Goal: Complete application form

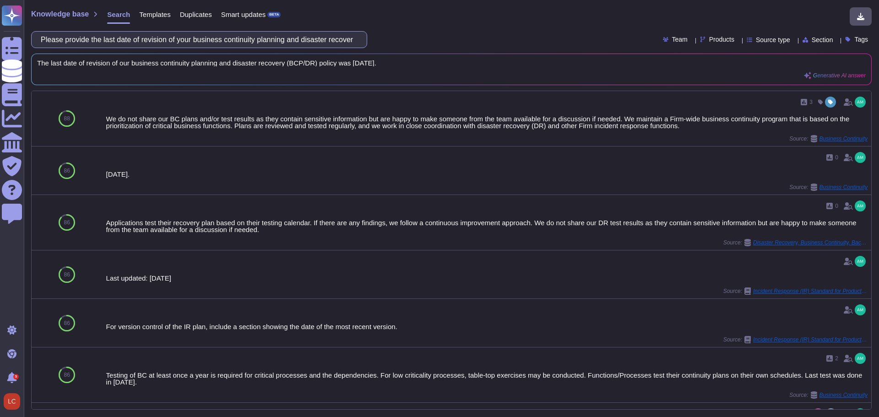
paste input "Does your organization have an information security risk management policy"
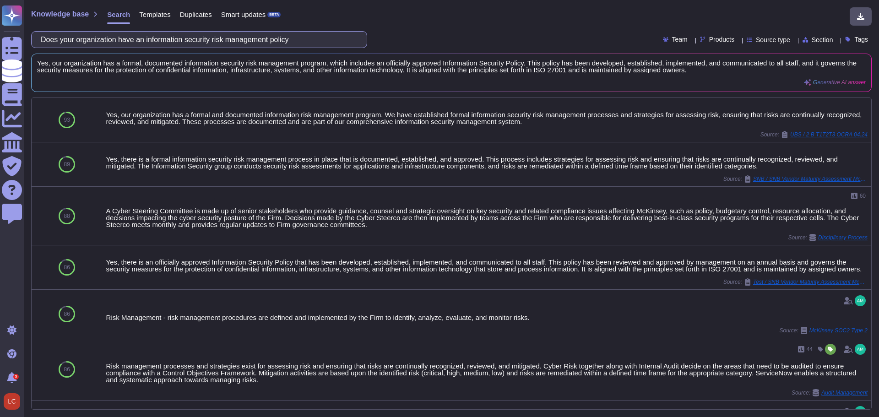
click at [330, 42] on input "Does your organization have an information security risk management policy" at bounding box center [196, 40] width 321 height 16
paste input "access management policy,"
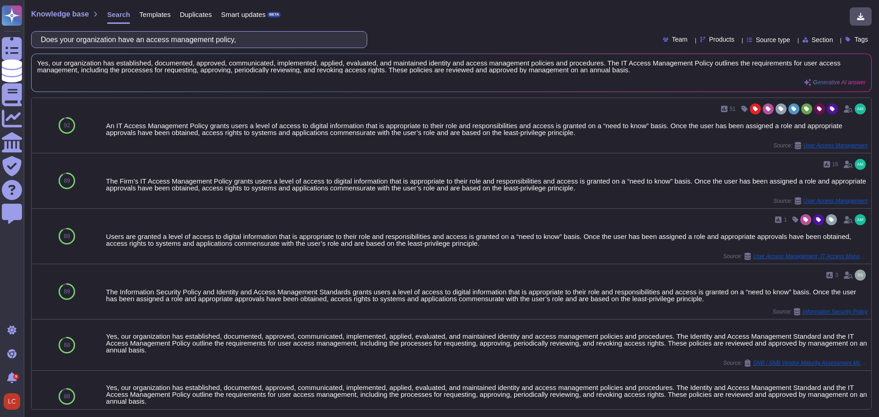
paste input "conduct general user access reviews at least every 12 months for all systems th…"
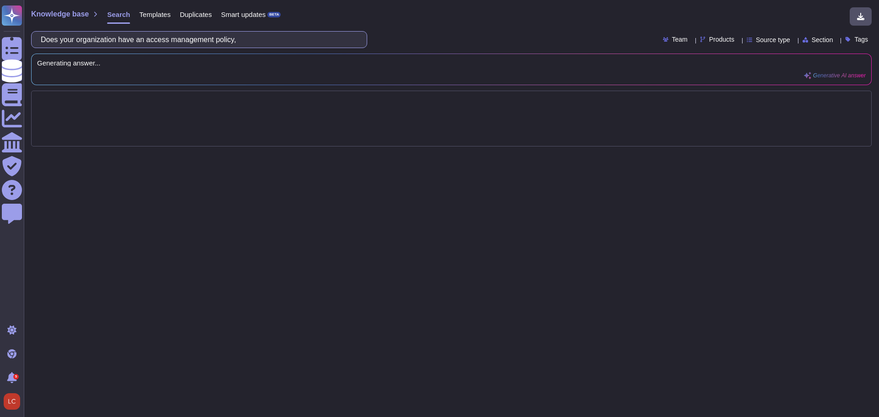
scroll to position [0, 156]
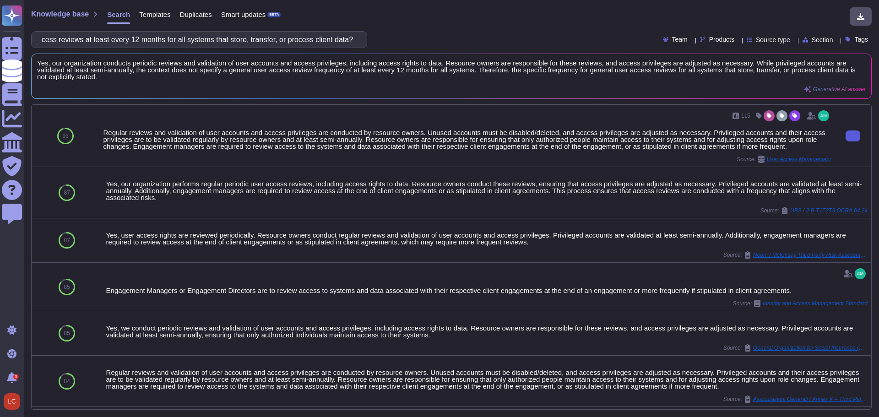
type input "Does your organization conduct general user access reviews at least every 12 mo…"
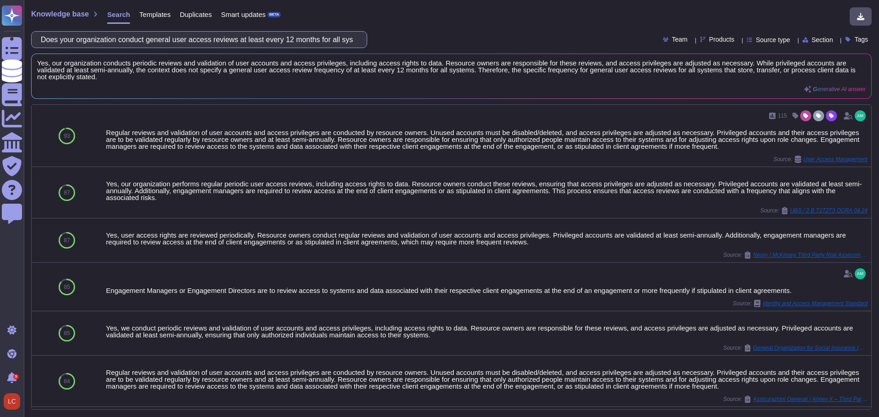
click at [145, 38] on input "Does your organization conduct general user access reviews at least every 12 mo…" at bounding box center [196, 40] width 321 height 16
paste input "you have a list of the name(s) of the centralized authentication mechanisms in …"
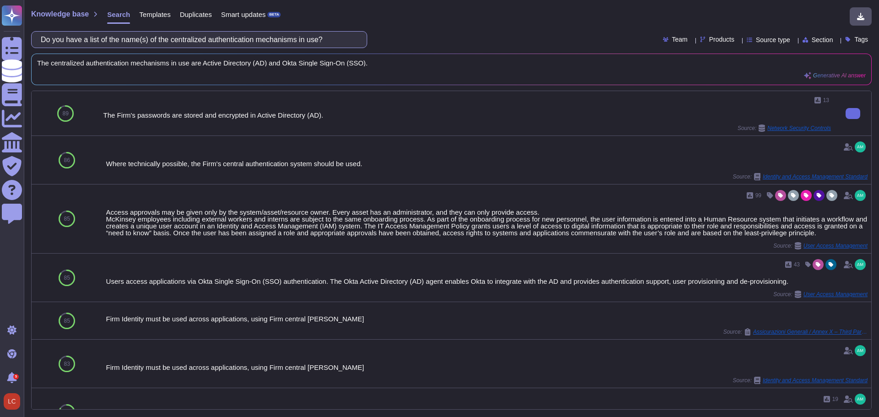
paste input "Please describe the type of multifactor authentication (MFA) in use (e.g., some…"
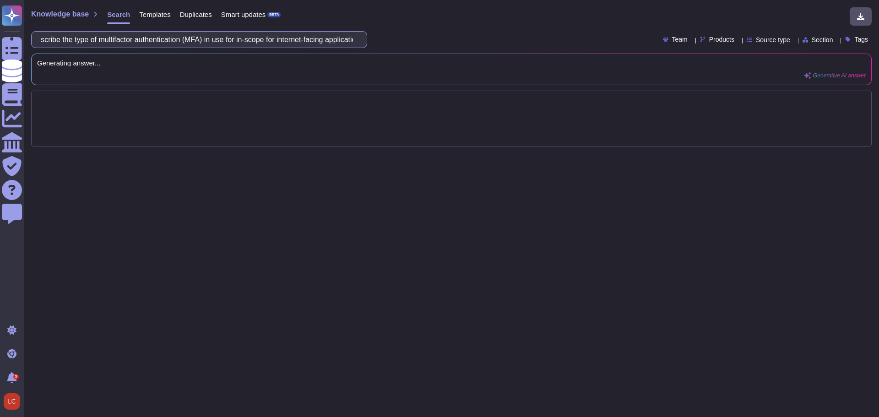
scroll to position [0, 53]
click at [257, 39] on input "Please describe the type of multifactor authentication (MFA) in use for in-scop…" at bounding box center [196, 40] width 321 height 16
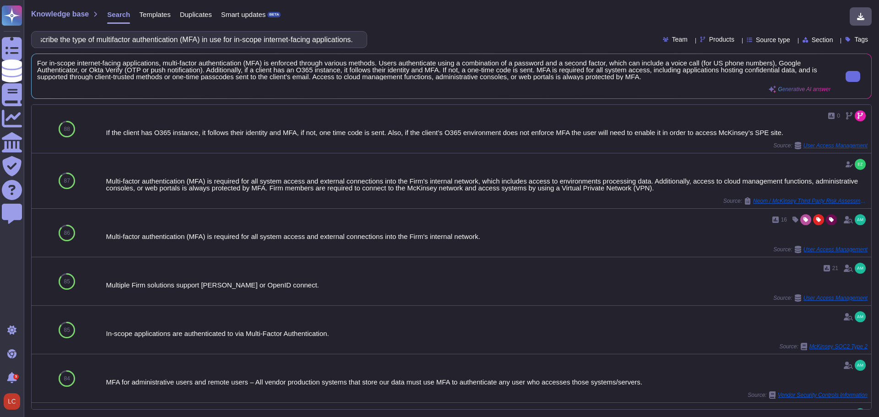
type input "Please describe the type of multifactor authentication (MFA) in use for in-scop…"
drag, startPoint x: 90, startPoint y: 69, endPoint x: 203, endPoint y: 67, distance: 112.6
click at [203, 67] on span "For in-scope internet-facing applications, multi-factor authentication (MFA) is…" at bounding box center [433, 70] width 793 height 21
copy span "Okta Verify (OTP or push notification)"
